Goal: Entertainment & Leisure: Consume media (video, audio)

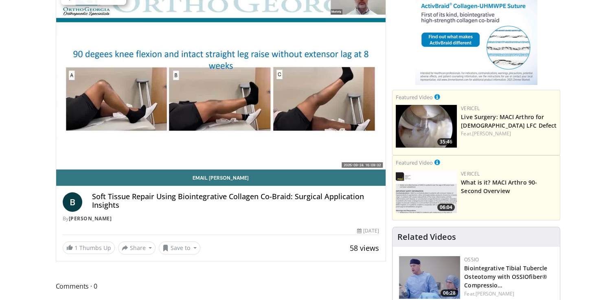
scroll to position [41, 0]
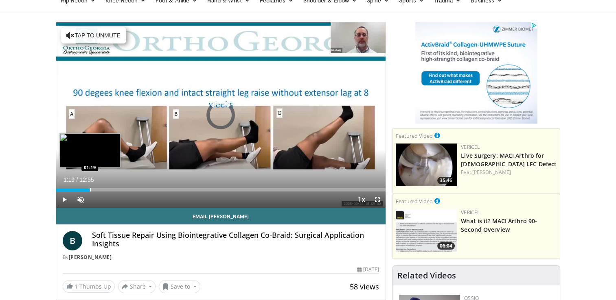
click at [90, 190] on div "Progress Bar" at bounding box center [90, 189] width 1 height 3
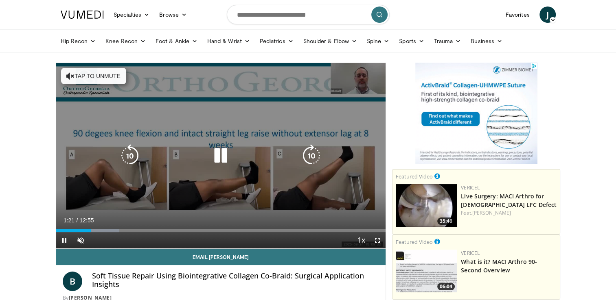
scroll to position [81, 0]
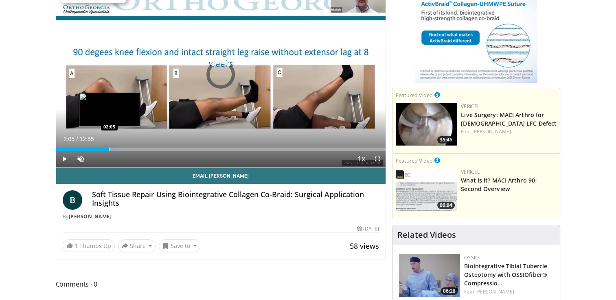
click at [110, 148] on div "Progress Bar" at bounding box center [110, 149] width 1 height 3
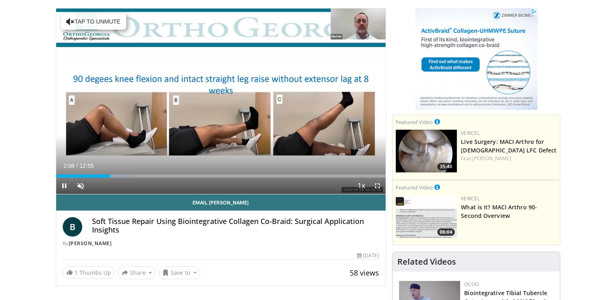
scroll to position [41, 0]
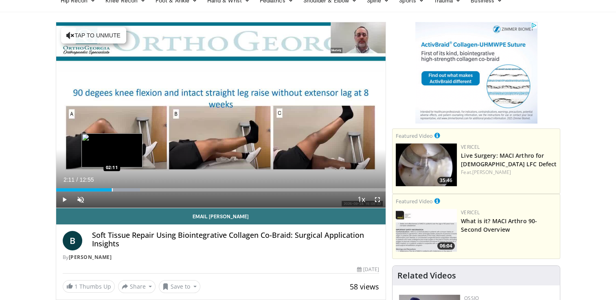
click at [112, 187] on div "Loaded : 25.56% 02:13 02:11" at bounding box center [221, 188] width 330 height 8
click at [108, 190] on div "Progress Bar" at bounding box center [108, 189] width 1 height 3
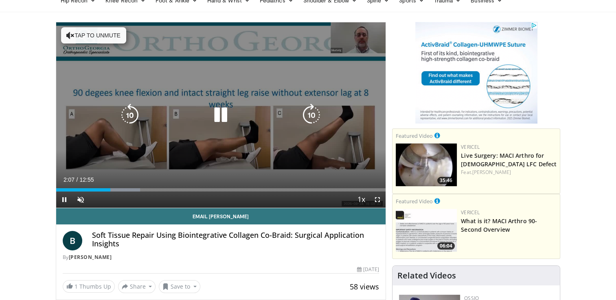
click at [85, 33] on button "Tap to unmute" at bounding box center [93, 35] width 65 height 16
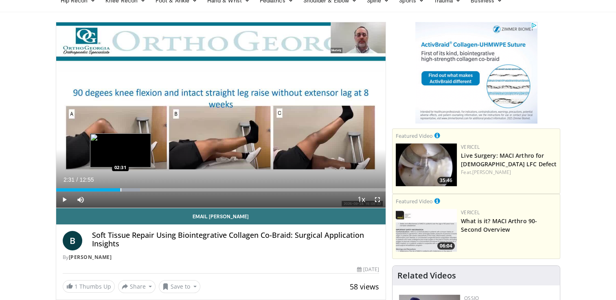
click at [121, 188] on div "Progress Bar" at bounding box center [121, 189] width 1 height 3
click at [135, 188] on div "Progress Bar" at bounding box center [135, 189] width 1 height 3
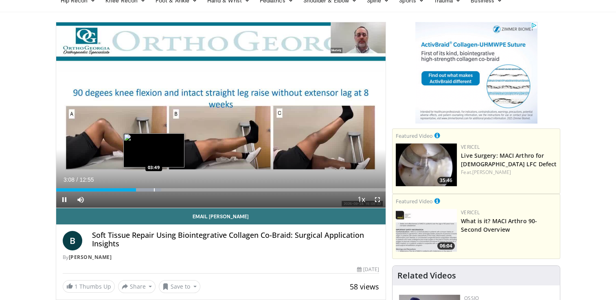
click at [154, 190] on div "Progress Bar" at bounding box center [154, 189] width 1 height 3
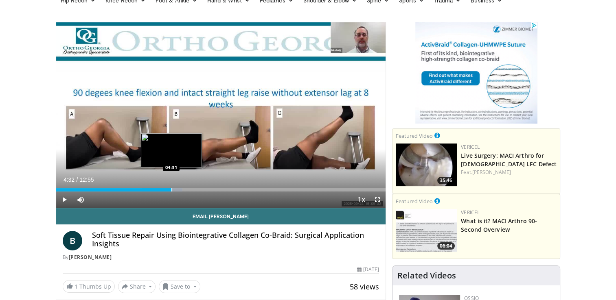
click at [171, 187] on div "Loaded : 38.34% 04:32 04:31" at bounding box center [221, 188] width 330 height 8
click at [182, 189] on div "Progress Bar" at bounding box center [175, 189] width 31 height 3
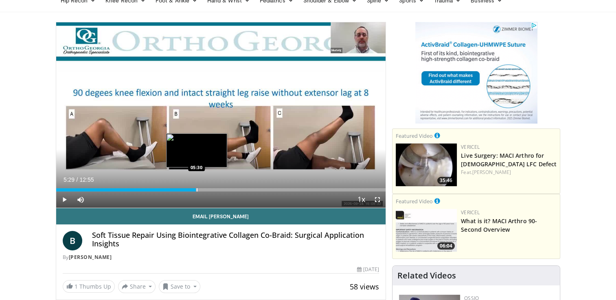
click at [197, 188] on div "Progress Bar" at bounding box center [197, 189] width 1 height 3
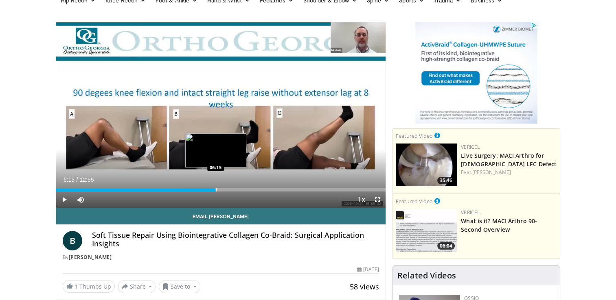
click at [216, 189] on div "Progress Bar" at bounding box center [216, 189] width 1 height 3
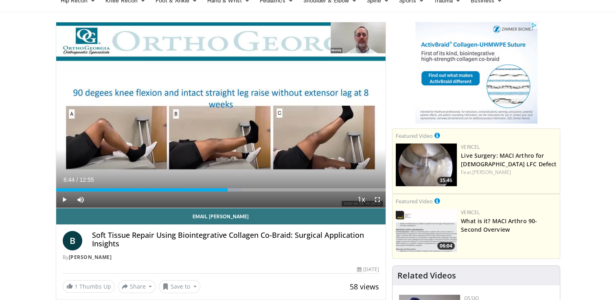
click at [228, 188] on div "Progress Bar" at bounding box center [228, 189] width 1 height 3
click at [244, 188] on div "Progress Bar" at bounding box center [244, 189] width 1 height 3
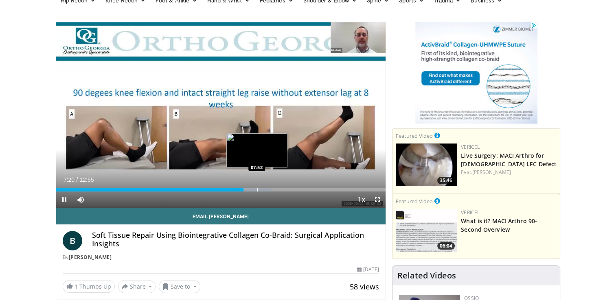
click at [257, 188] on div "Loaded : 65.19% 07:21 07:52" at bounding box center [221, 188] width 330 height 8
click at [275, 188] on div "Progress Bar" at bounding box center [275, 189] width 1 height 3
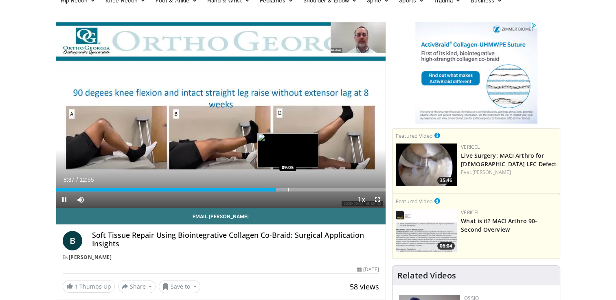
click at [288, 188] on div "Progress Bar" at bounding box center [288, 189] width 1 height 3
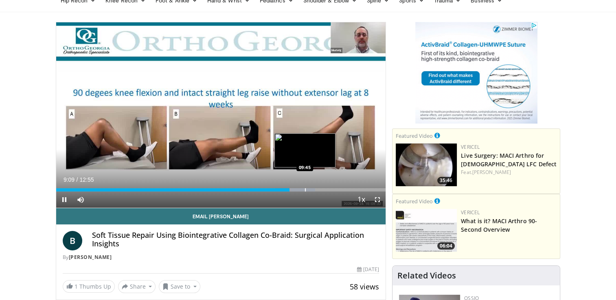
click at [305, 190] on div "Progress Bar" at bounding box center [305, 189] width 1 height 3
click at [319, 191] on div "Progress Bar" at bounding box center [319, 189] width 1 height 3
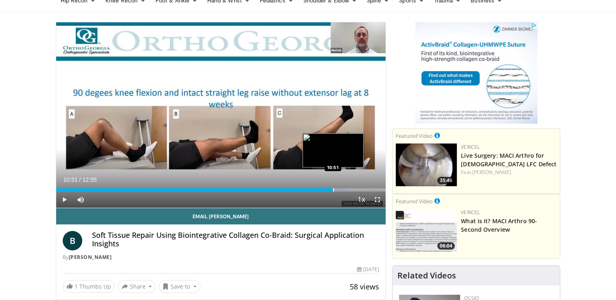
click at [333, 189] on div "Progress Bar" at bounding box center [333, 189] width 1 height 3
click at [348, 188] on div "Progress Bar" at bounding box center [347, 189] width 1 height 3
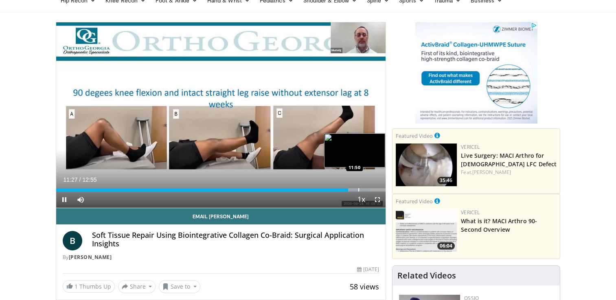
click at [358, 189] on div "Progress Bar" at bounding box center [358, 189] width 1 height 3
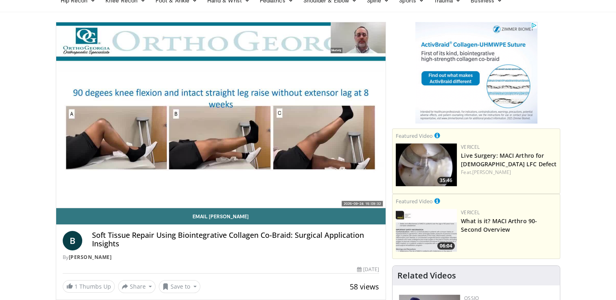
click at [368, 189] on div "10 seconds Tap to unmute" at bounding box center [221, 115] width 330 height 186
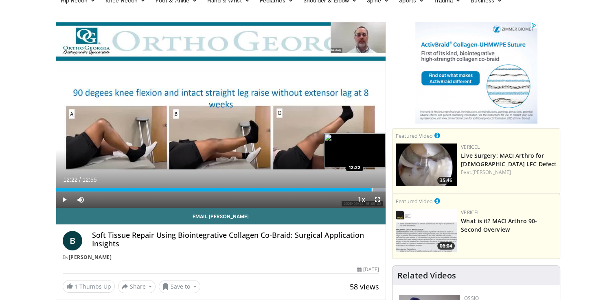
click at [372, 189] on div "Progress Bar" at bounding box center [372, 189] width 1 height 3
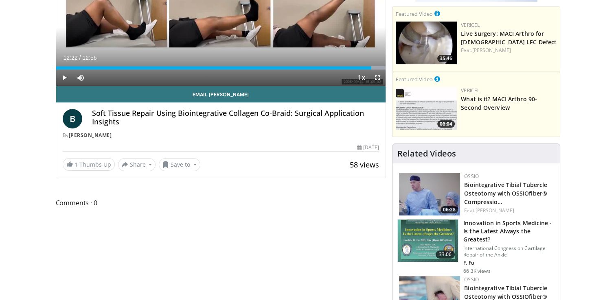
scroll to position [204, 0]
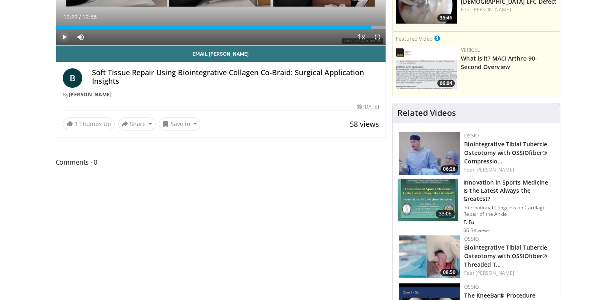
click at [57, 35] on span "Video Player" at bounding box center [64, 37] width 16 height 16
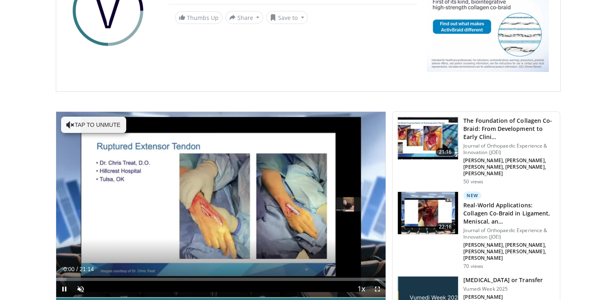
scroll to position [204, 0]
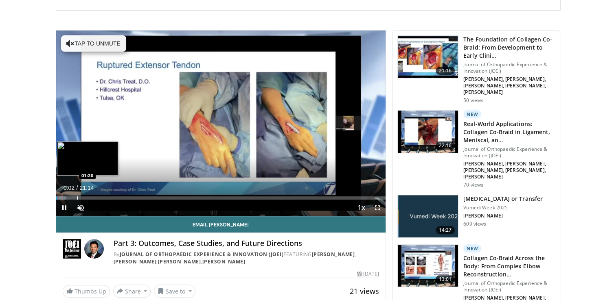
click at [77, 195] on div "Loaded : 3.11% 00:02 01:20" at bounding box center [221, 196] width 330 height 8
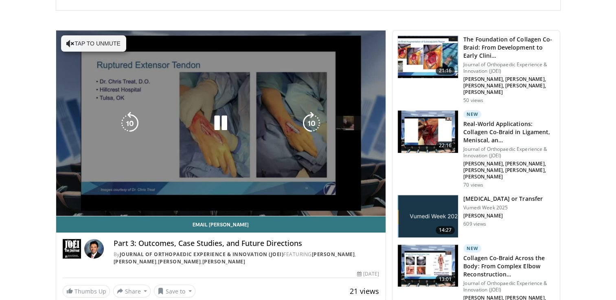
click at [209, 195] on video-js "**********" at bounding box center [221, 124] width 330 height 186
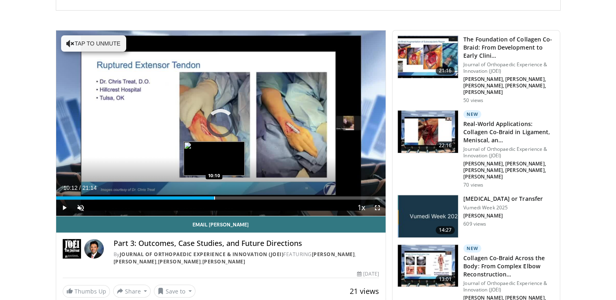
click at [215, 197] on div "Loaded : 11.67% 01:24 10:10" at bounding box center [221, 198] width 330 height 3
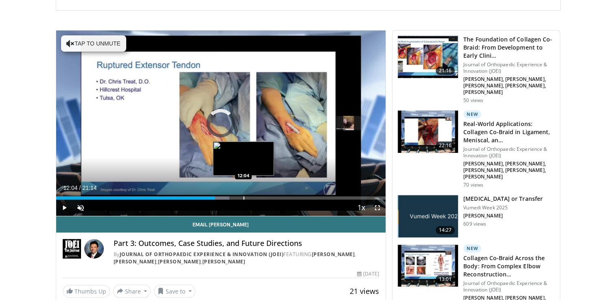
click at [243, 197] on div "Progress Bar" at bounding box center [243, 198] width 1 height 3
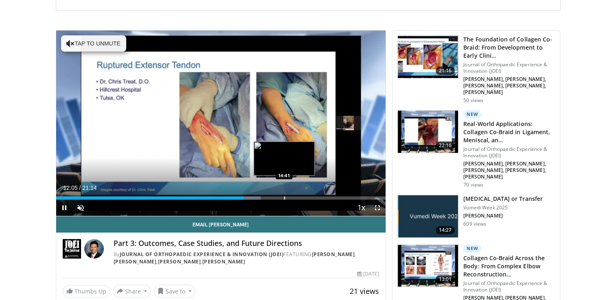
click at [284, 197] on div "Progress Bar" at bounding box center [284, 198] width 1 height 3
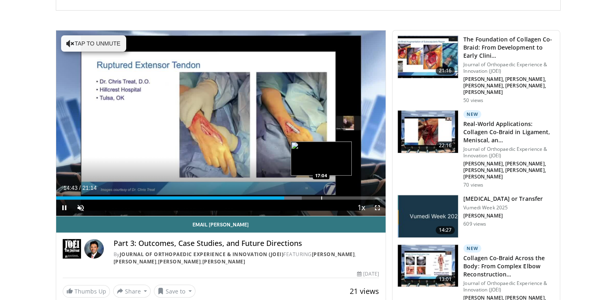
click at [321, 196] on div "Loaded : 74.59% 14:43 17:04" at bounding box center [221, 196] width 330 height 8
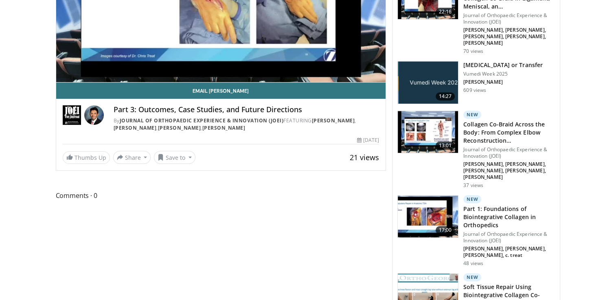
scroll to position [366, 0]
